Goal: Task Accomplishment & Management: Complete application form

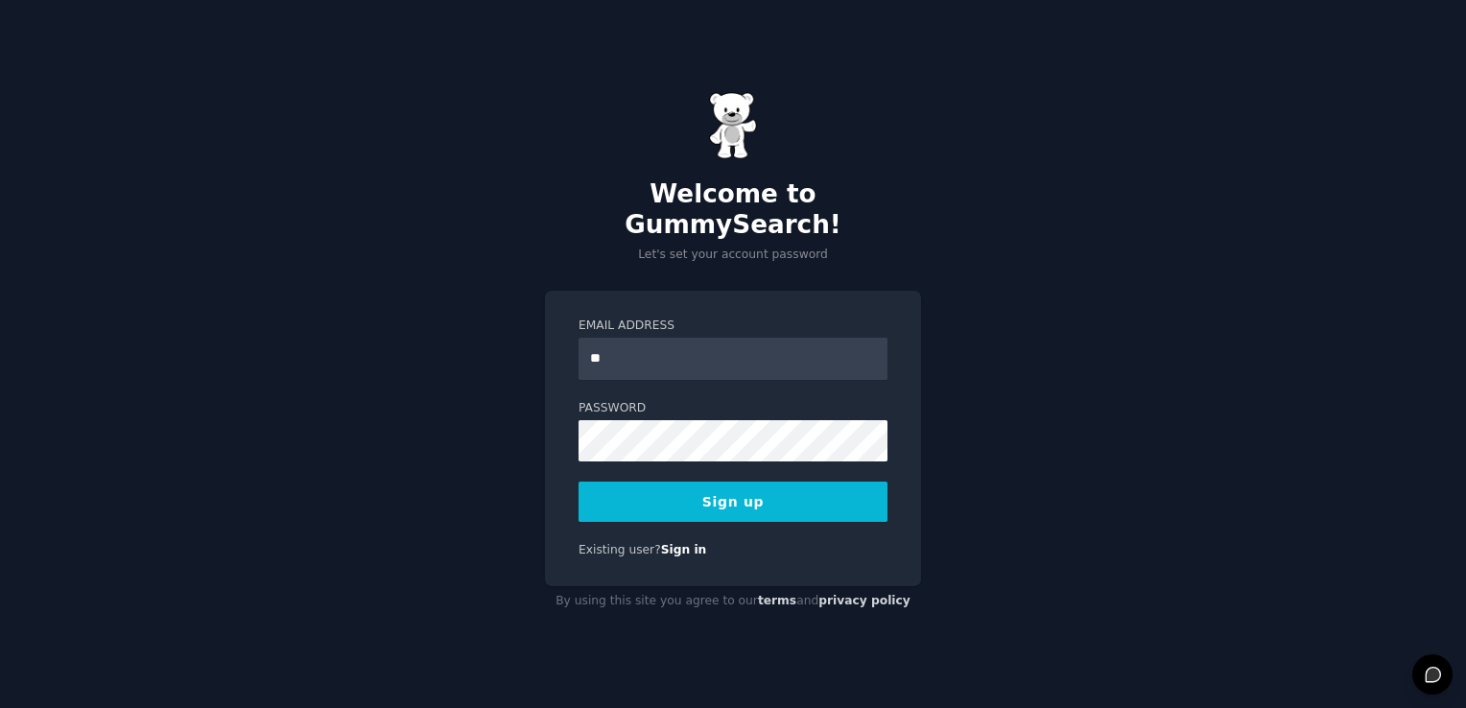
type input "**********"
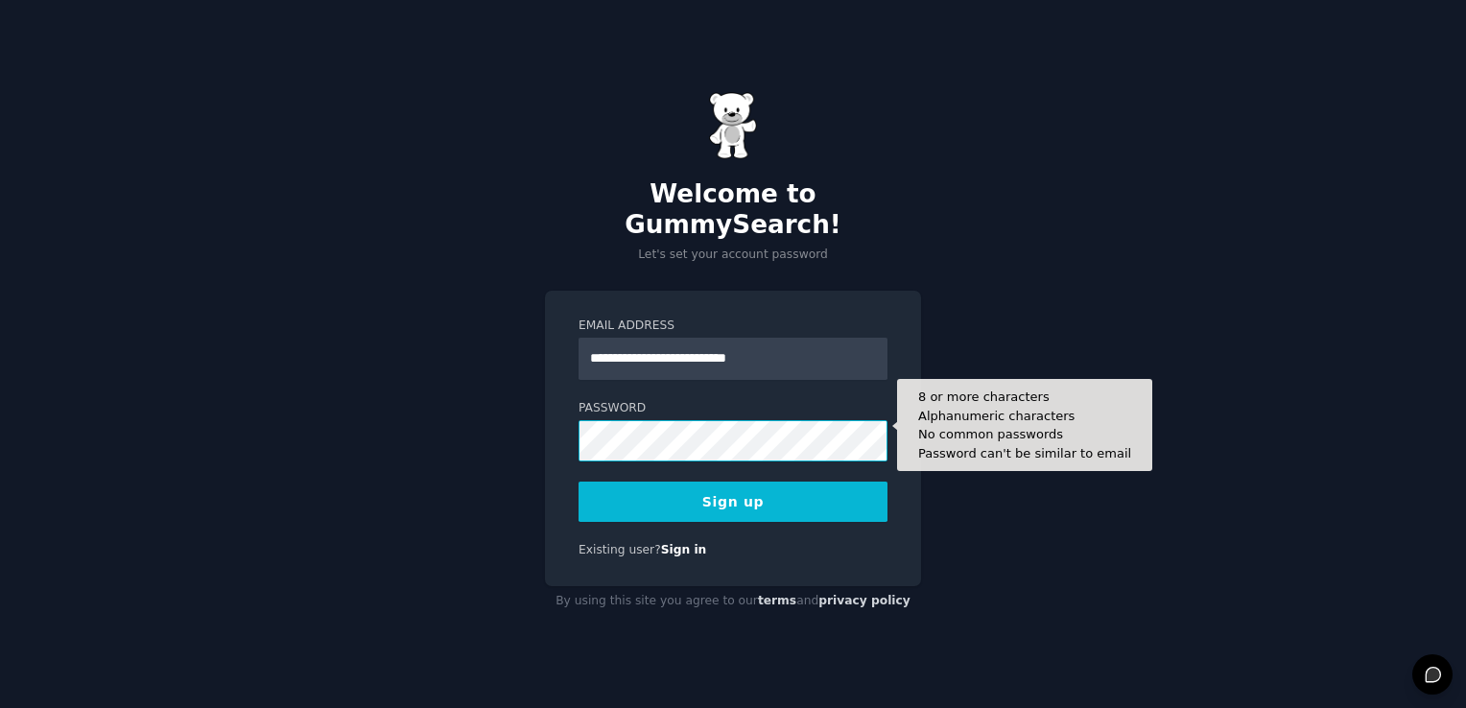
click at [579, 482] on button "Sign up" at bounding box center [733, 502] width 309 height 40
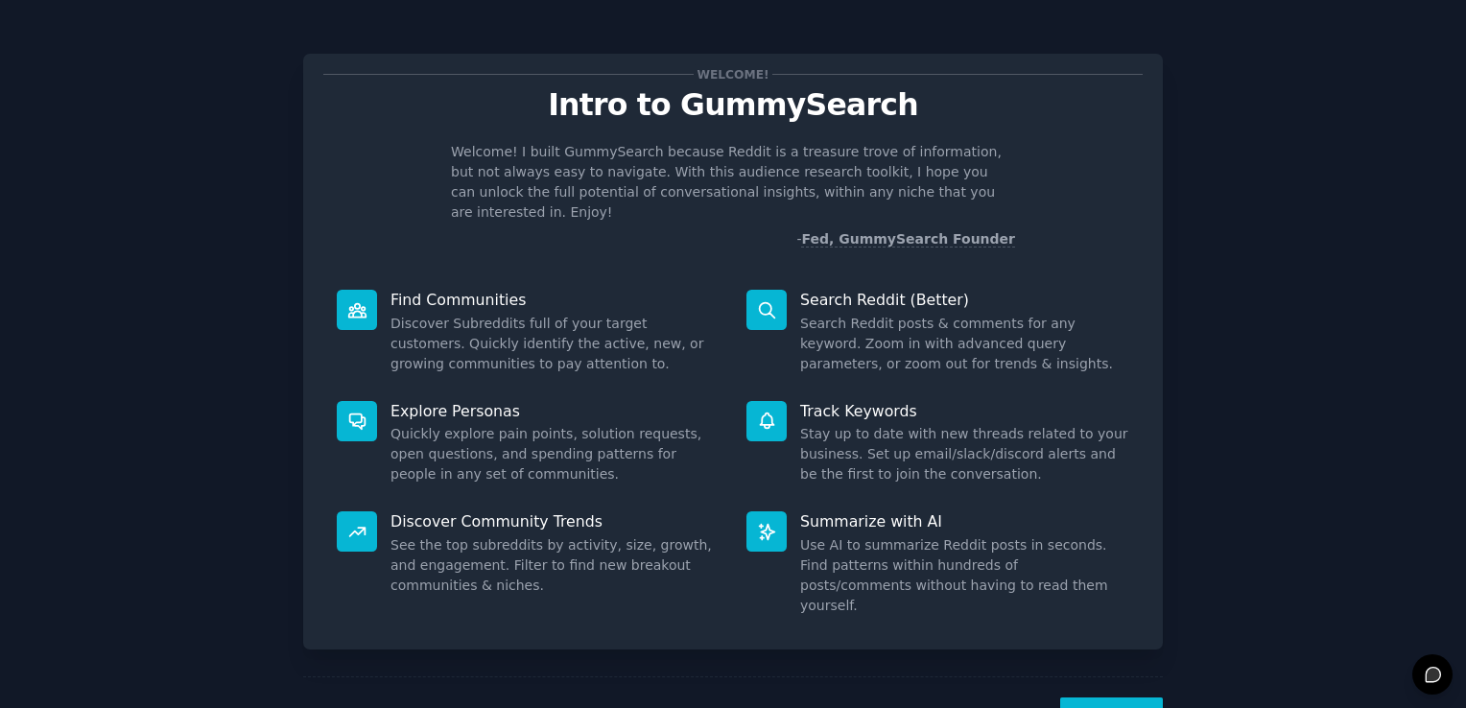
click at [1130, 698] on button "Next" at bounding box center [1111, 721] width 103 height 47
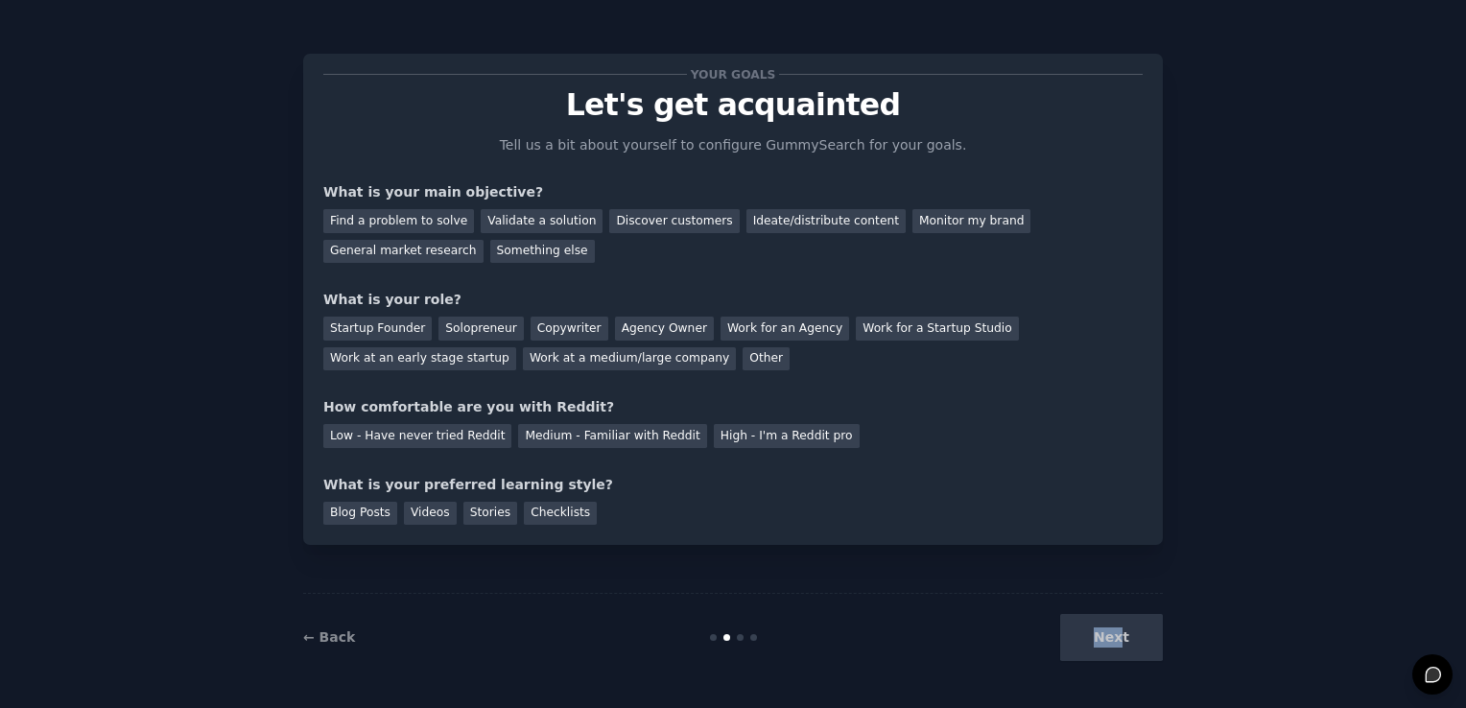
drag, startPoint x: 1097, startPoint y: 614, endPoint x: 1128, endPoint y: 643, distance: 42.8
click at [1128, 643] on div "Next" at bounding box center [1019, 637] width 287 height 47
click at [418, 224] on div "Find a problem to solve" at bounding box center [398, 221] width 151 height 24
click at [875, 320] on div "Work for a Startup Studio" at bounding box center [937, 329] width 162 height 24
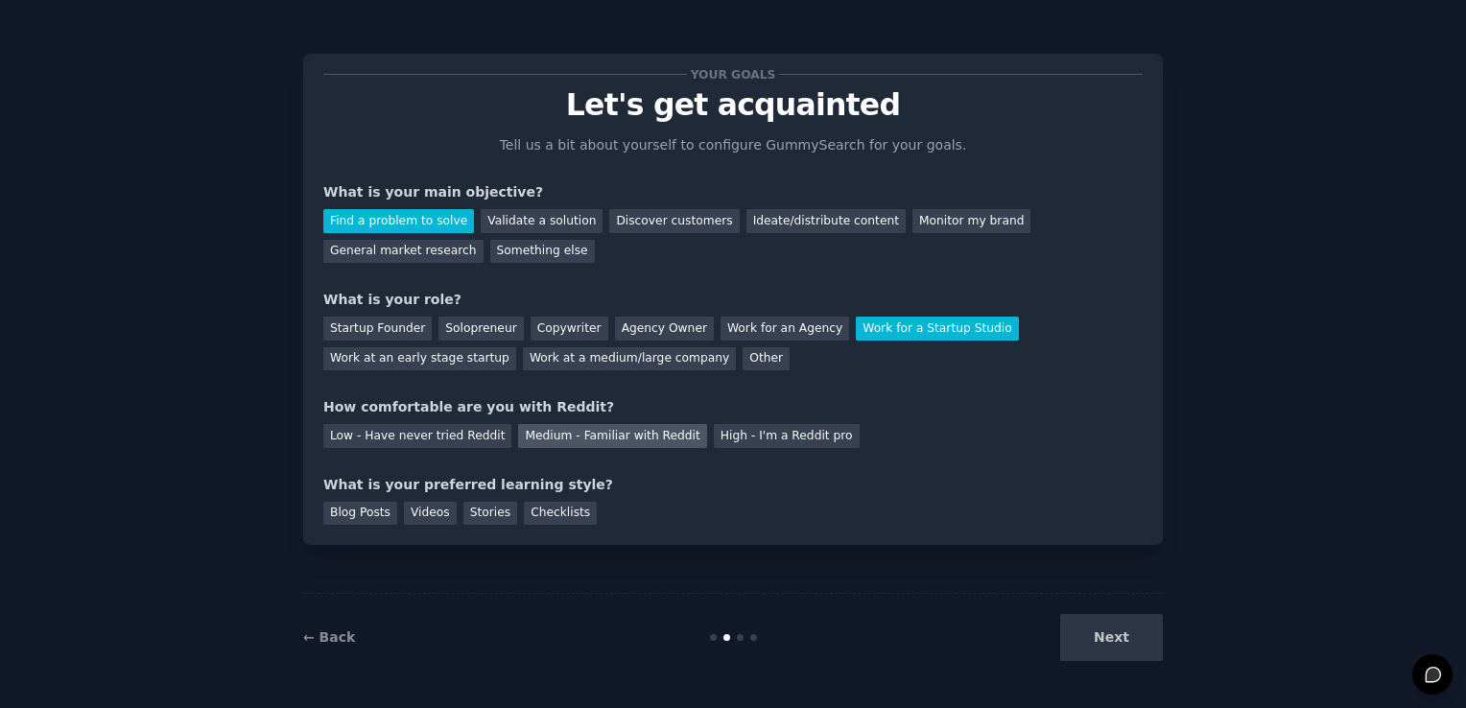
click at [580, 425] on div "Medium - Familiar with Reddit" at bounding box center [612, 436] width 188 height 24
click at [368, 512] on div "Blog Posts" at bounding box center [360, 514] width 74 height 24
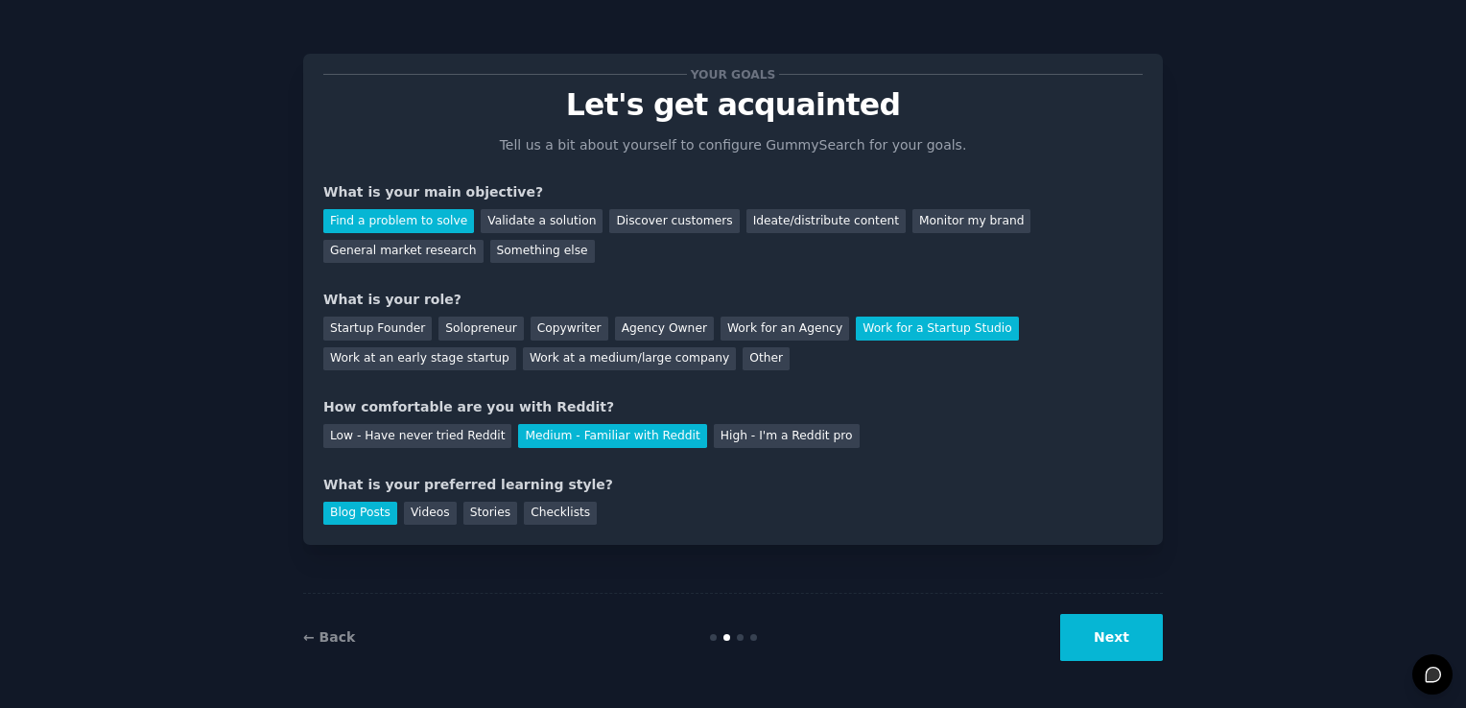
click at [1124, 626] on button "Next" at bounding box center [1111, 637] width 103 height 47
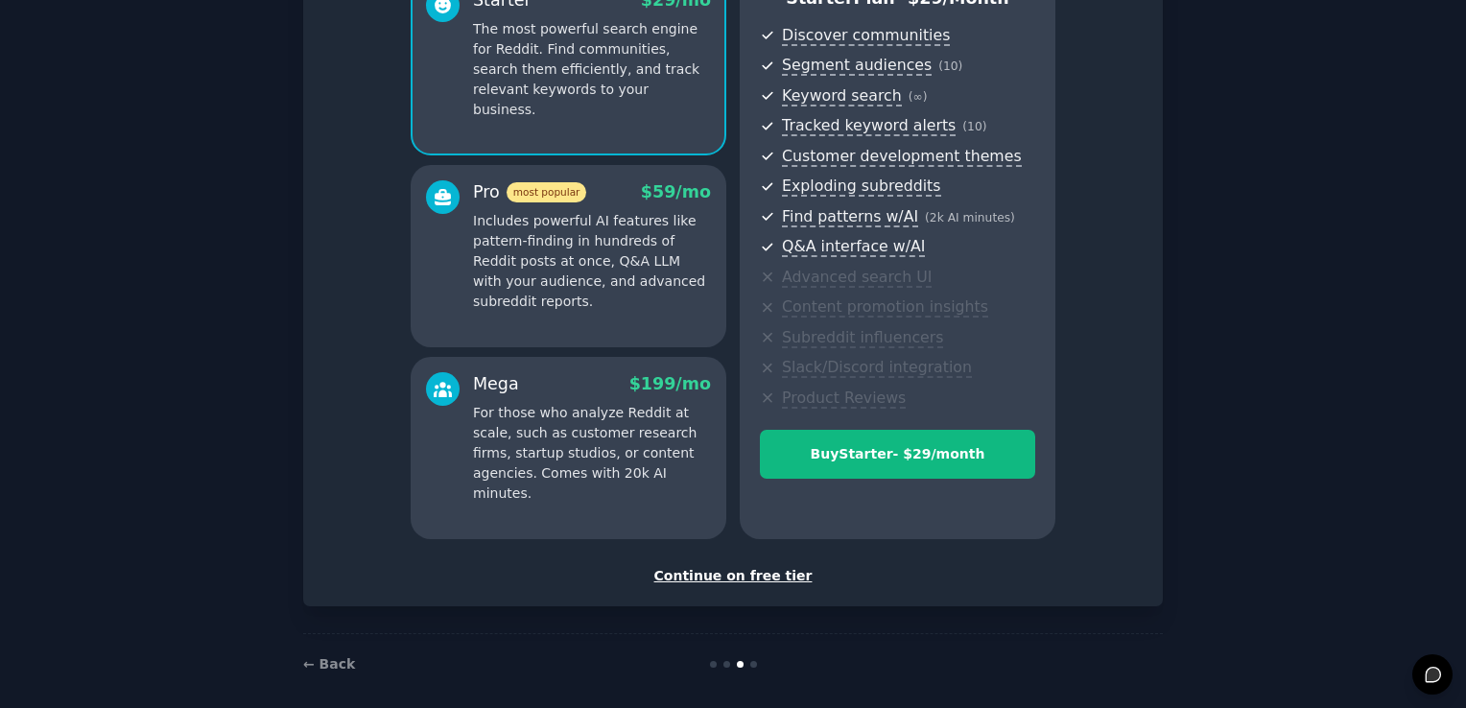
scroll to position [194, 0]
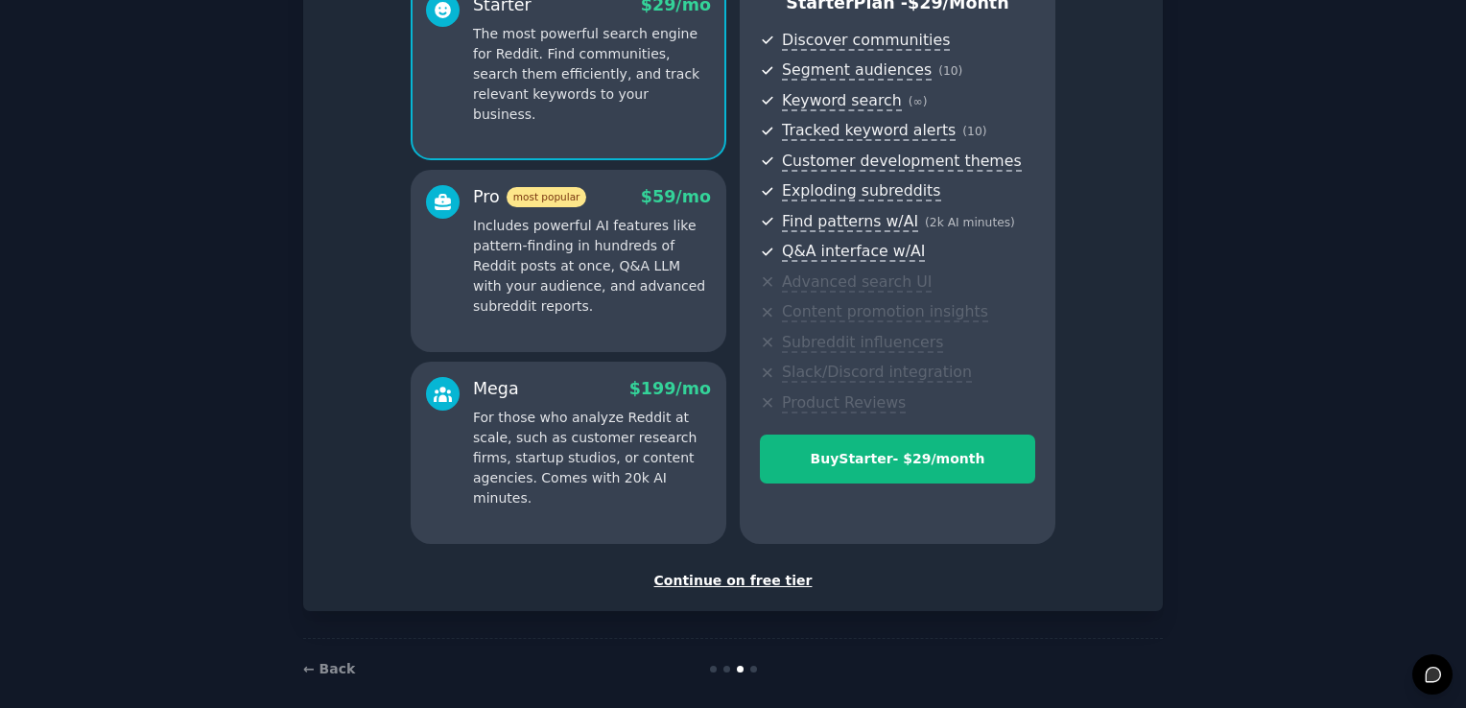
click at [746, 583] on div "Continue on free tier" at bounding box center [732, 581] width 819 height 20
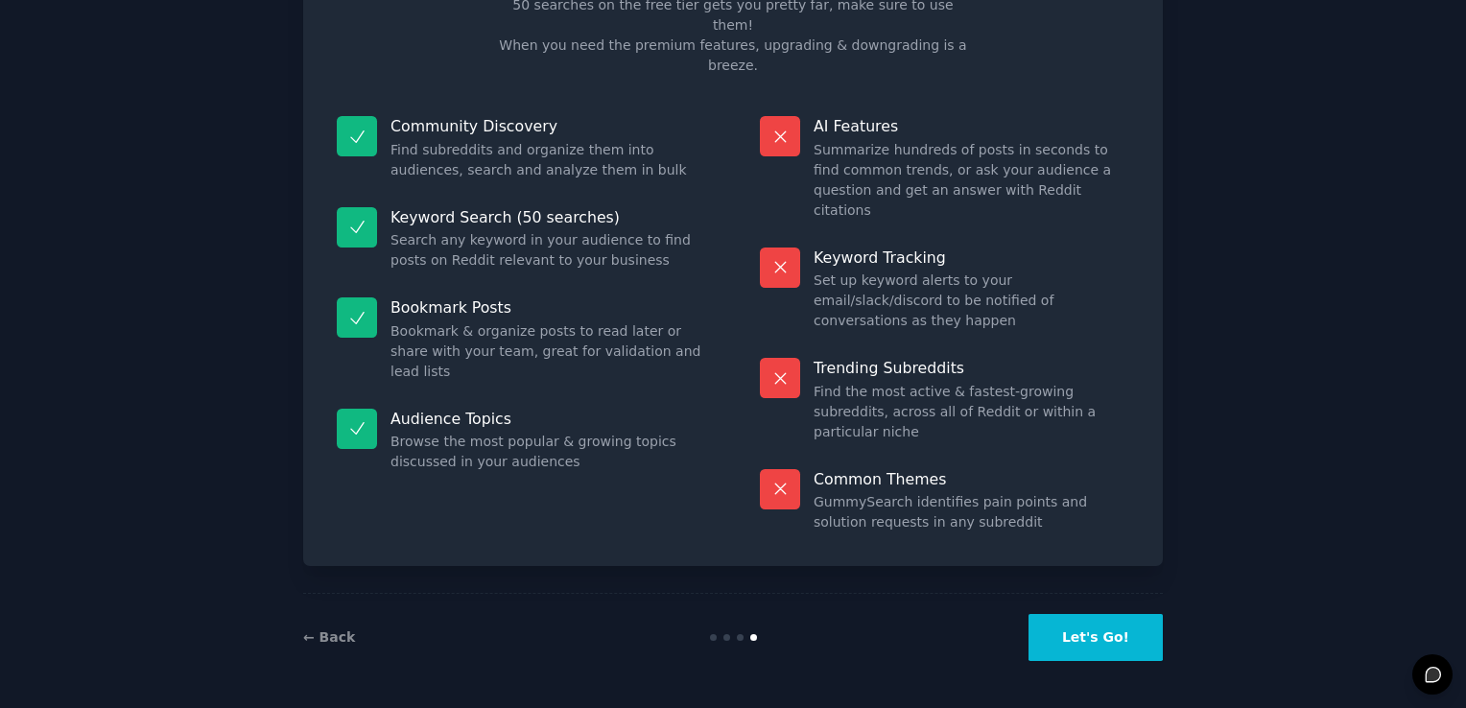
scroll to position [38, 0]
